Goal: Information Seeking & Learning: Learn about a topic

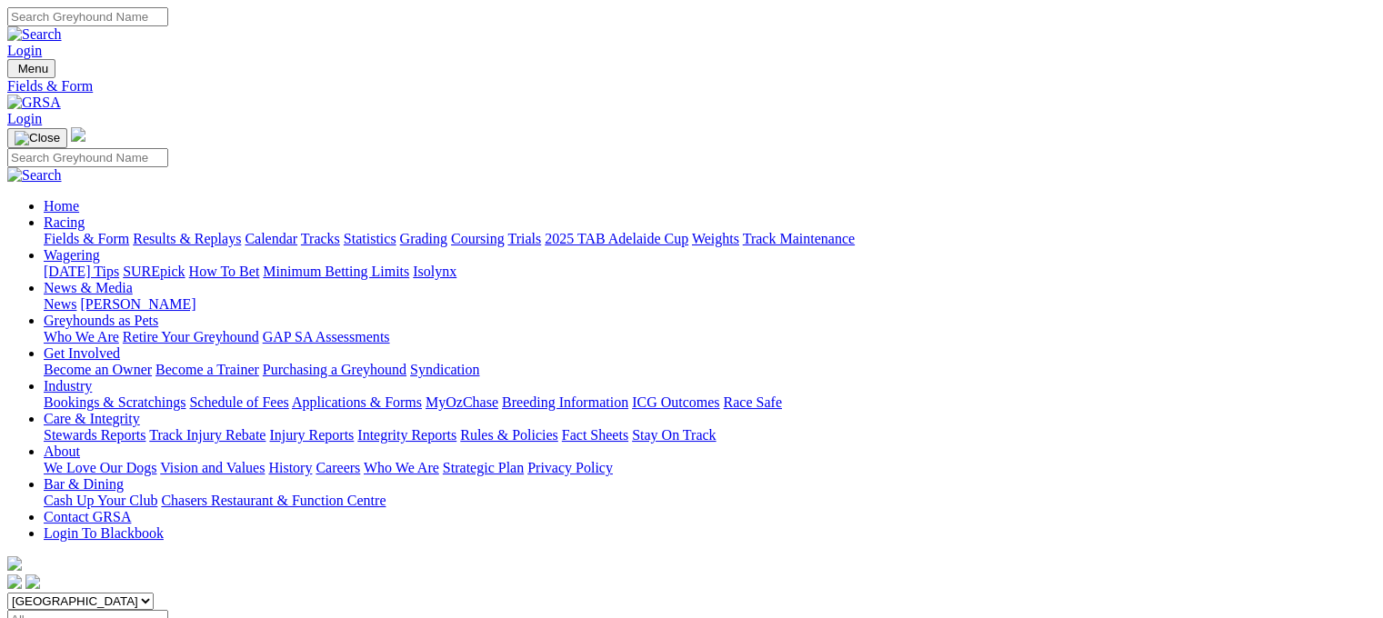
click at [396, 231] on link "Statistics" at bounding box center [370, 238] width 53 height 15
type input "brindle surprise"
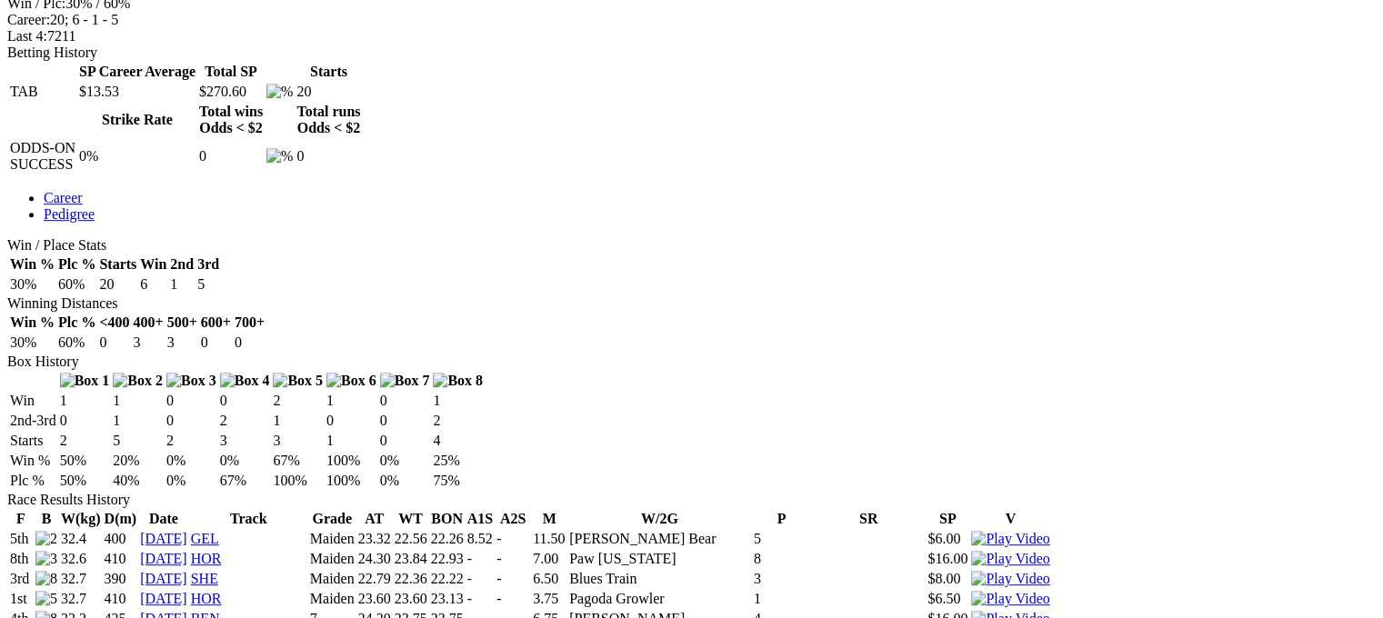
scroll to position [1106, 0]
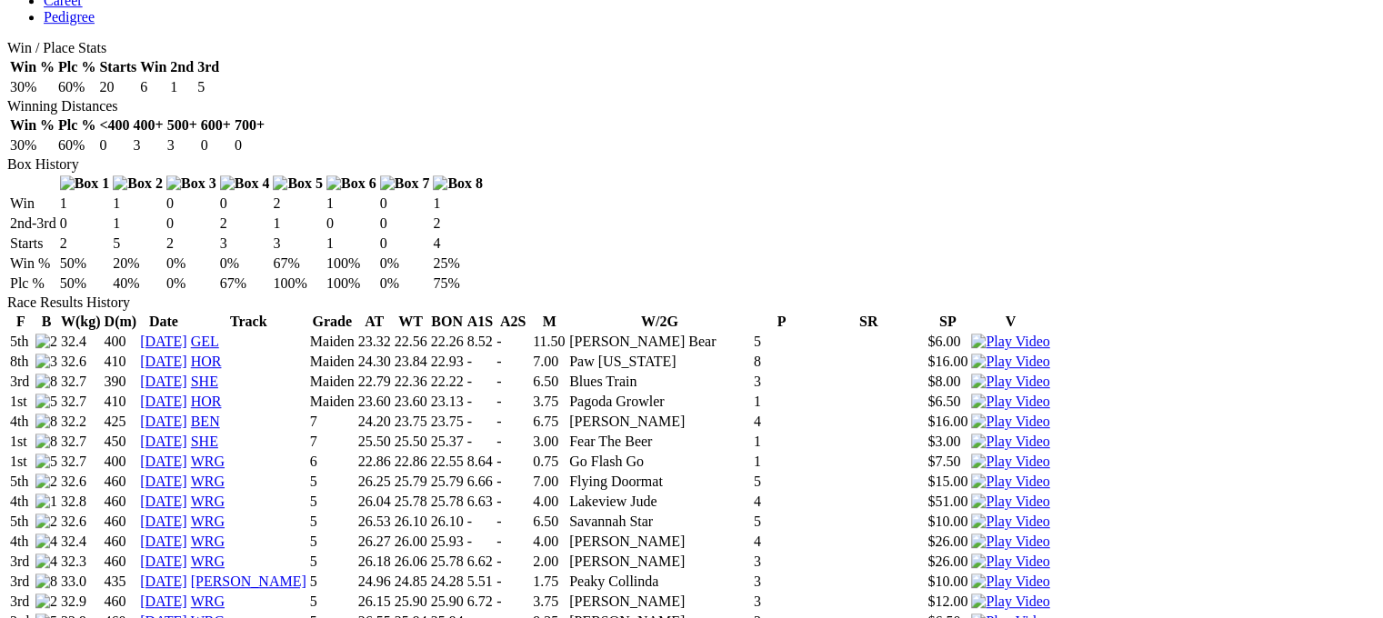
scroll to position [1051, 0]
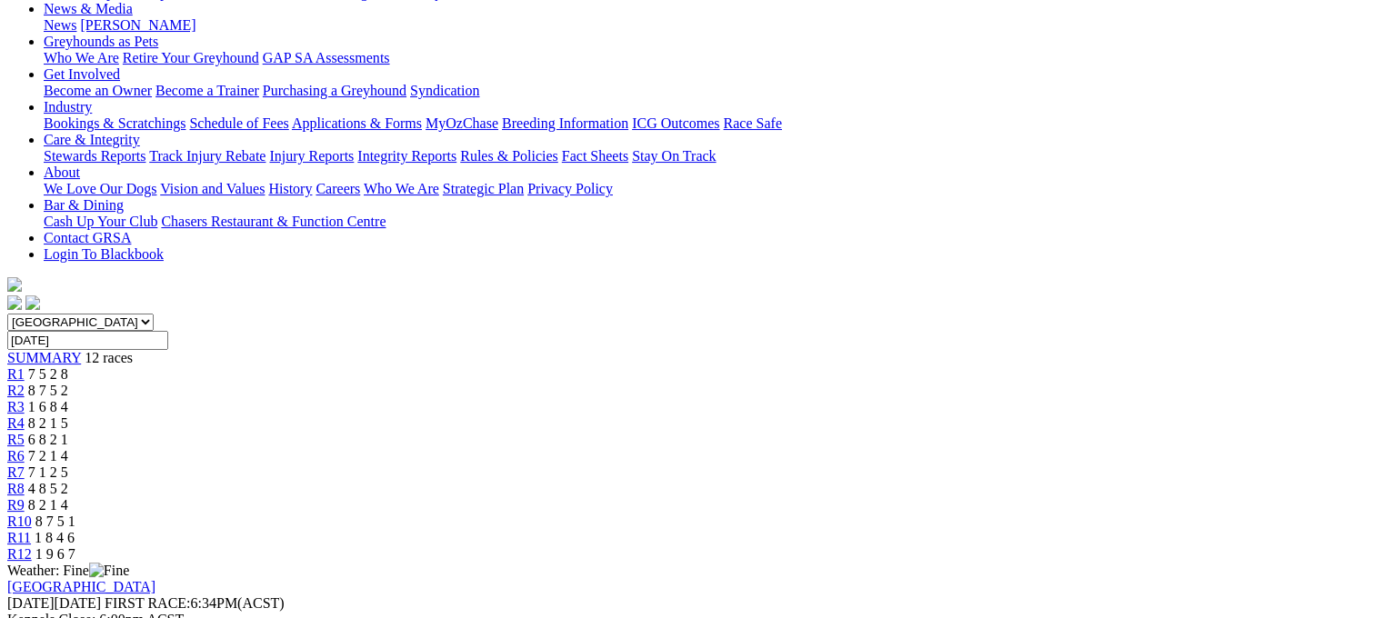
scroll to position [396, 0]
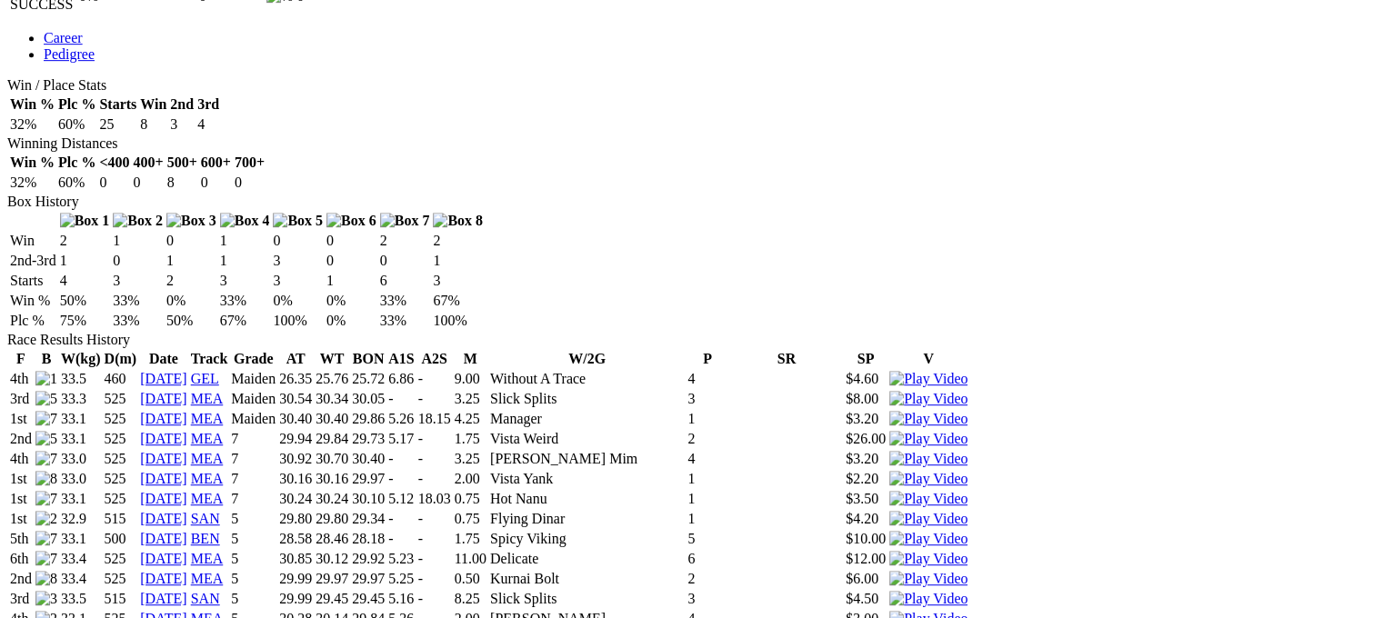
scroll to position [1010, 0]
